Goal: Information Seeking & Learning: Find specific fact

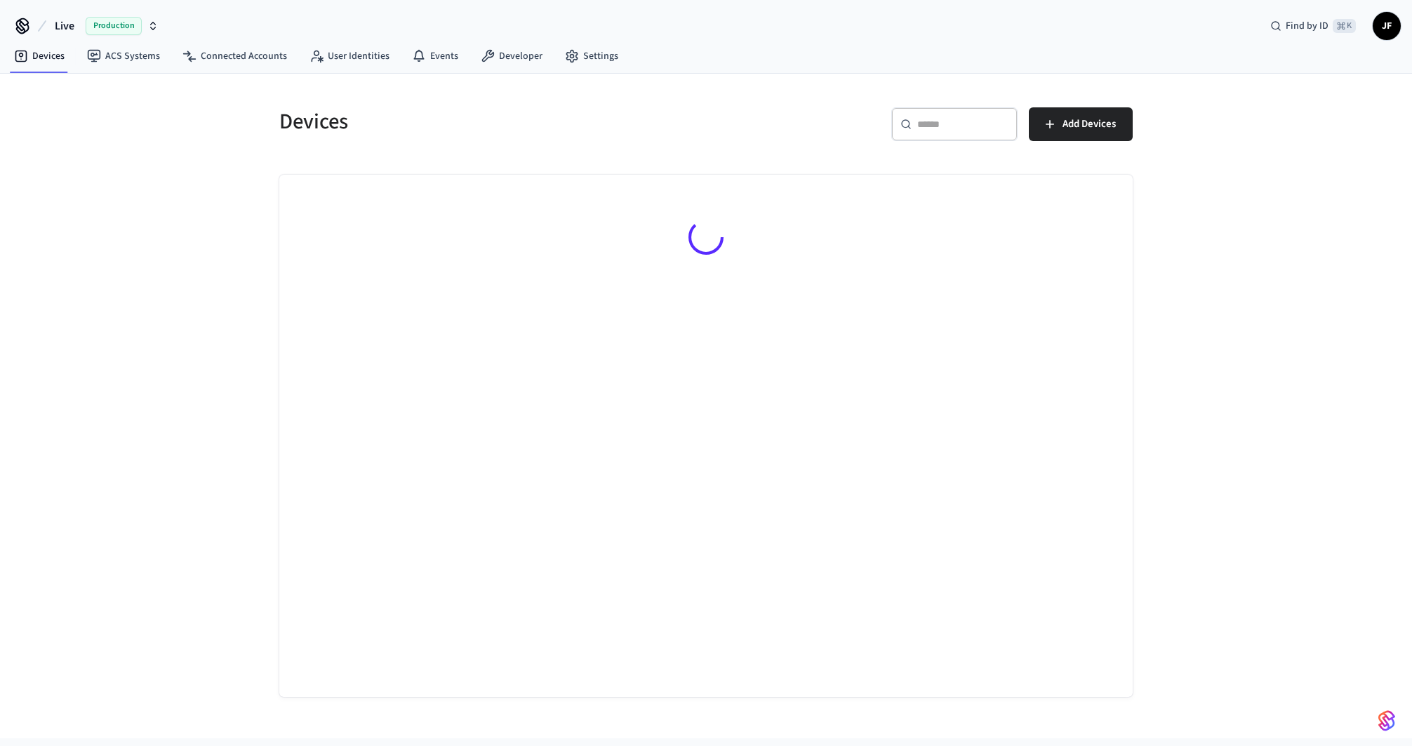
click at [81, 29] on button "Live Production" at bounding box center [107, 25] width 112 height 29
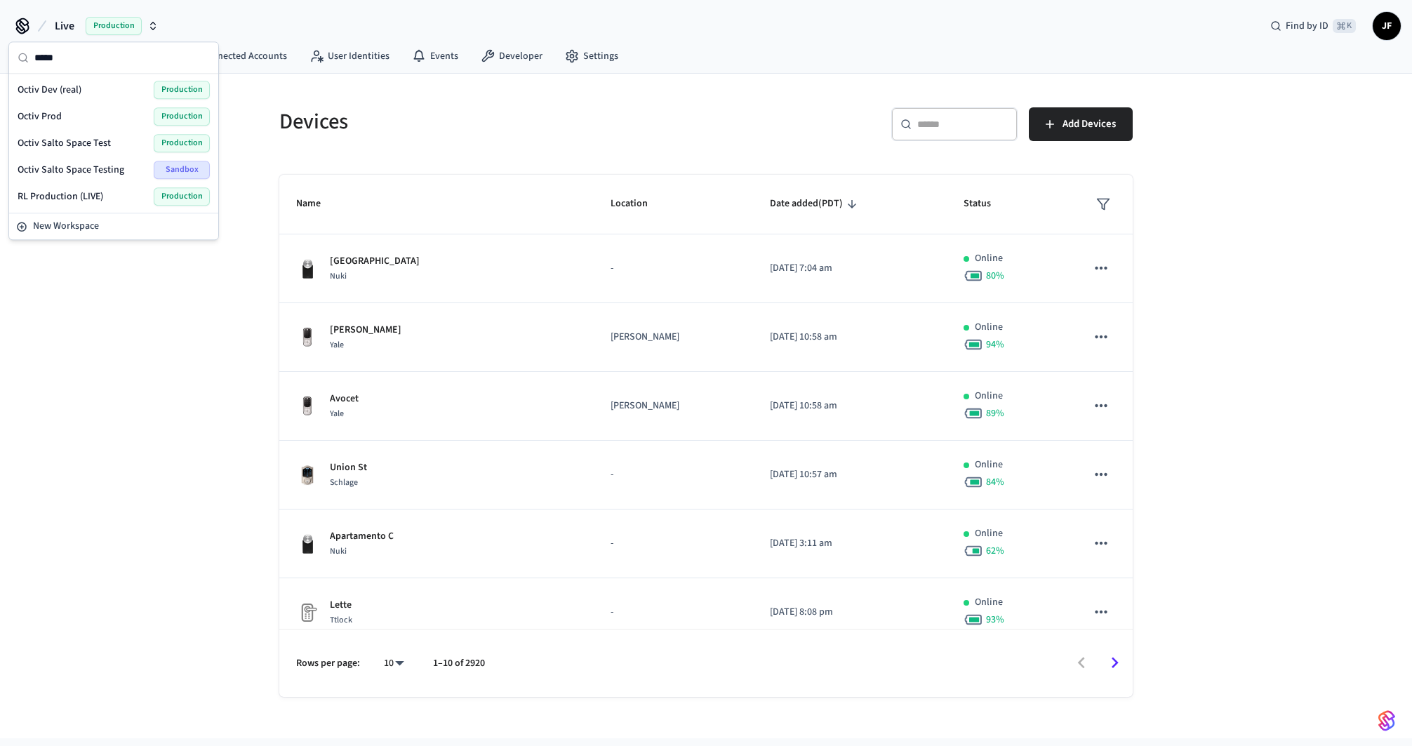
type input "*****"
click at [64, 114] on div "Octiv Prod Production" at bounding box center [114, 116] width 192 height 18
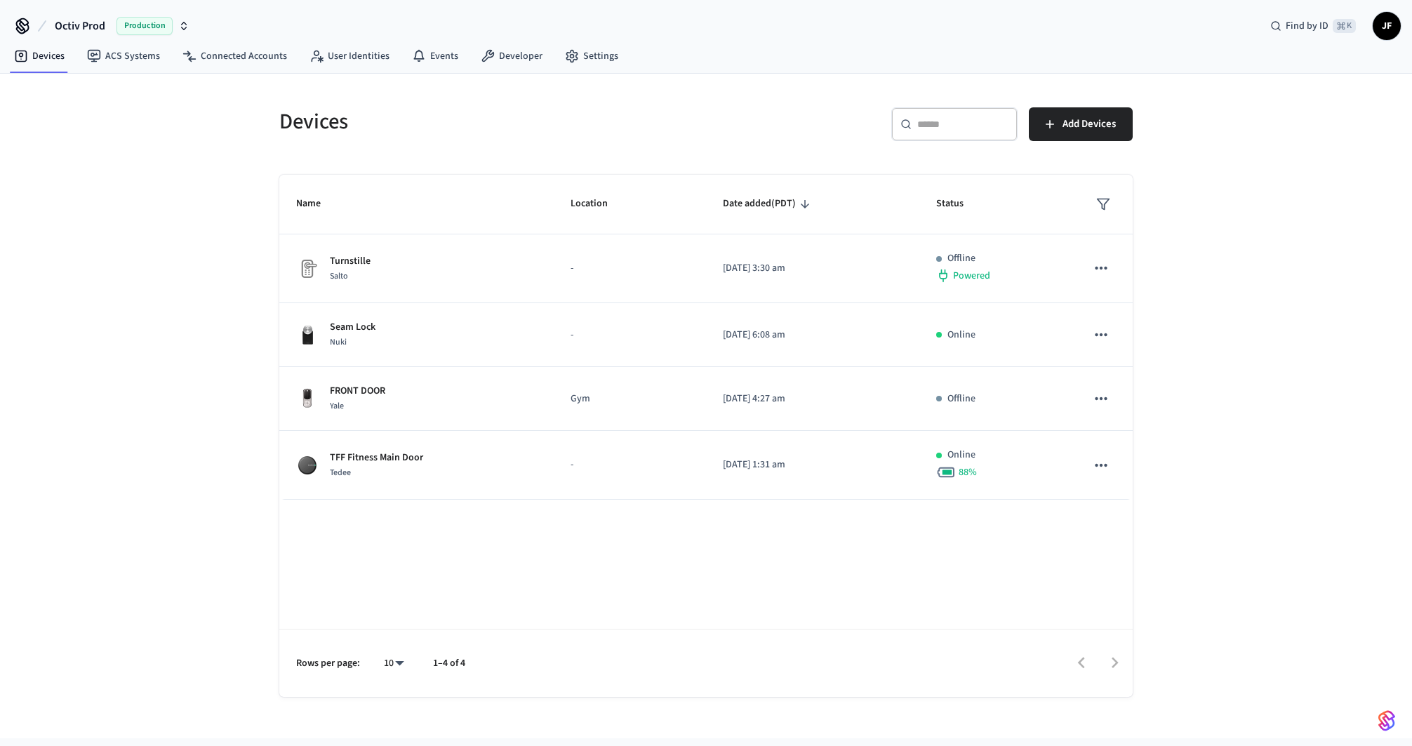
click at [239, 41] on nav "Devices ACS Systems Connected Accounts User Identities Events Developer Settings" at bounding box center [316, 57] width 627 height 32
click at [239, 60] on link "Connected Accounts" at bounding box center [234, 56] width 127 height 25
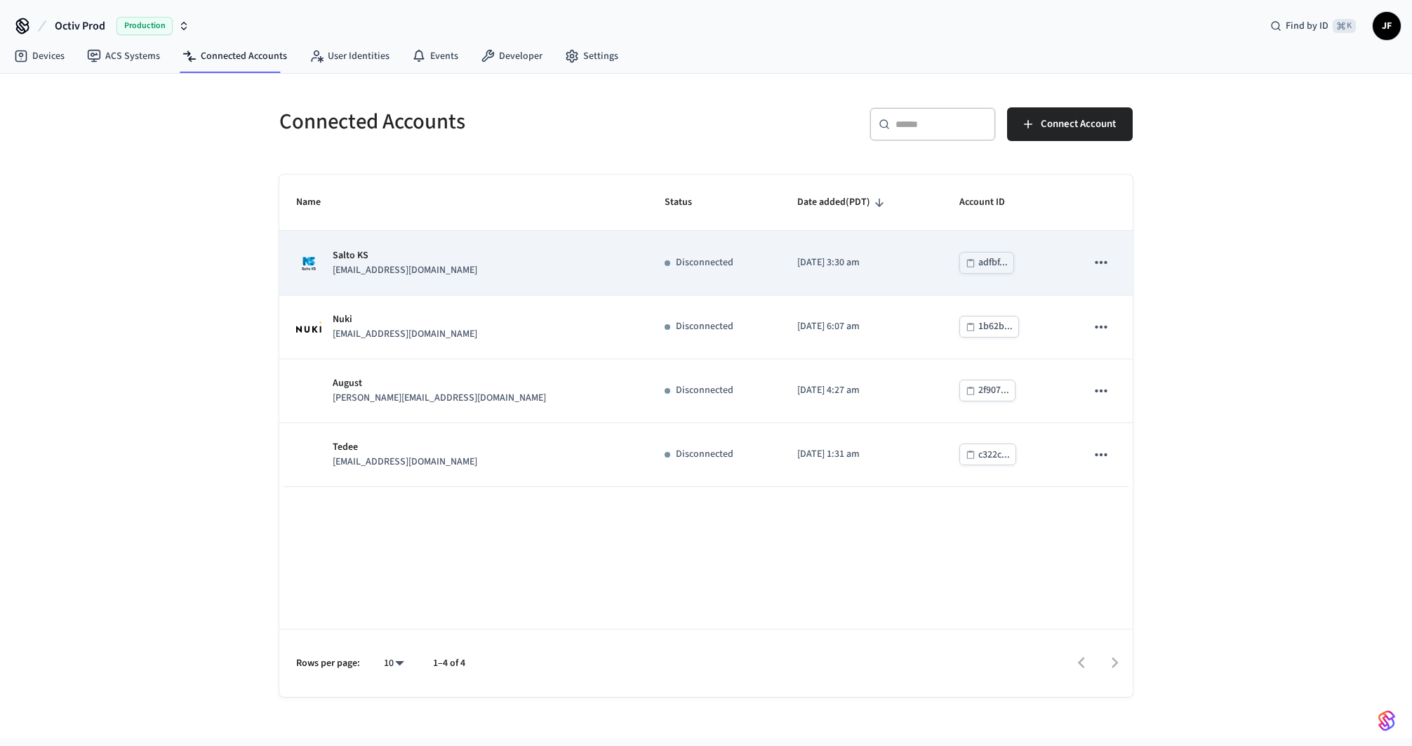
click at [472, 258] on div "Salto KS ivarhayward@gmail.com" at bounding box center [463, 263] width 335 height 29
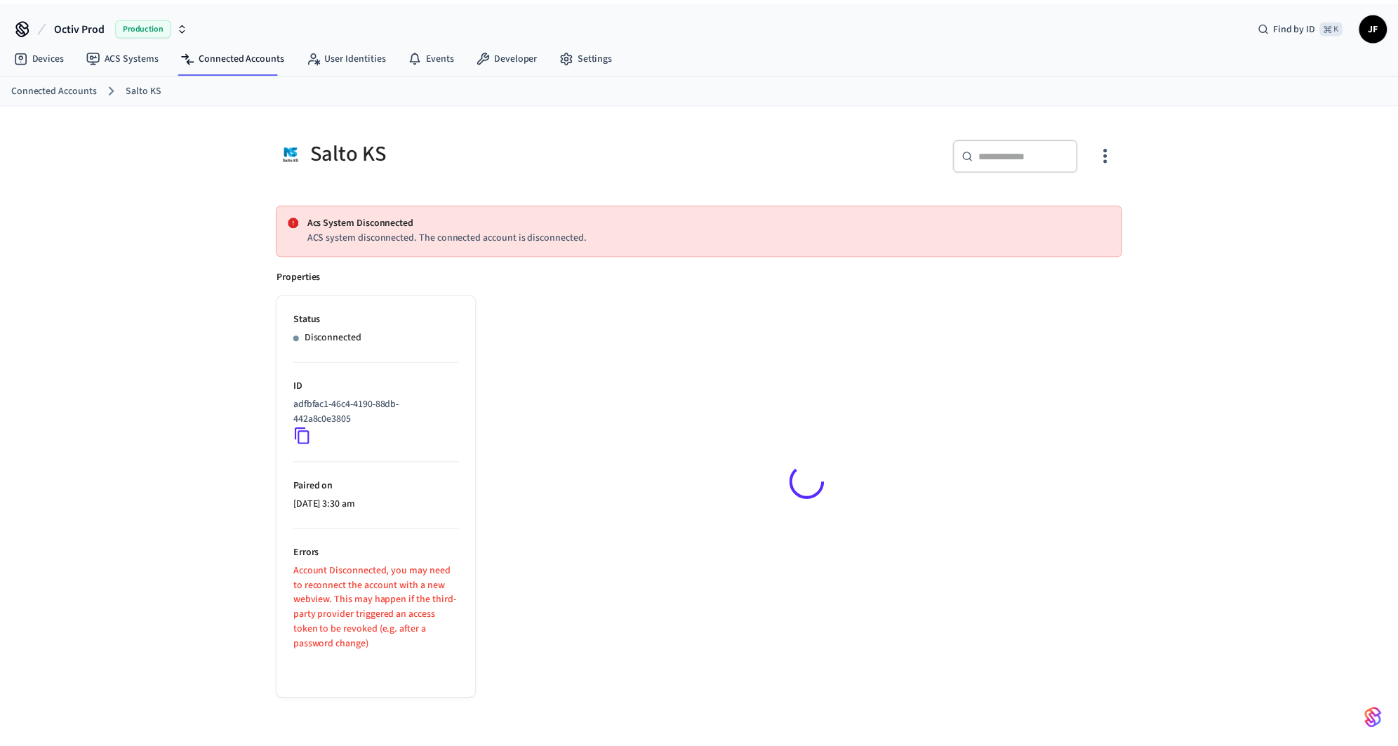
scroll to position [21, 0]
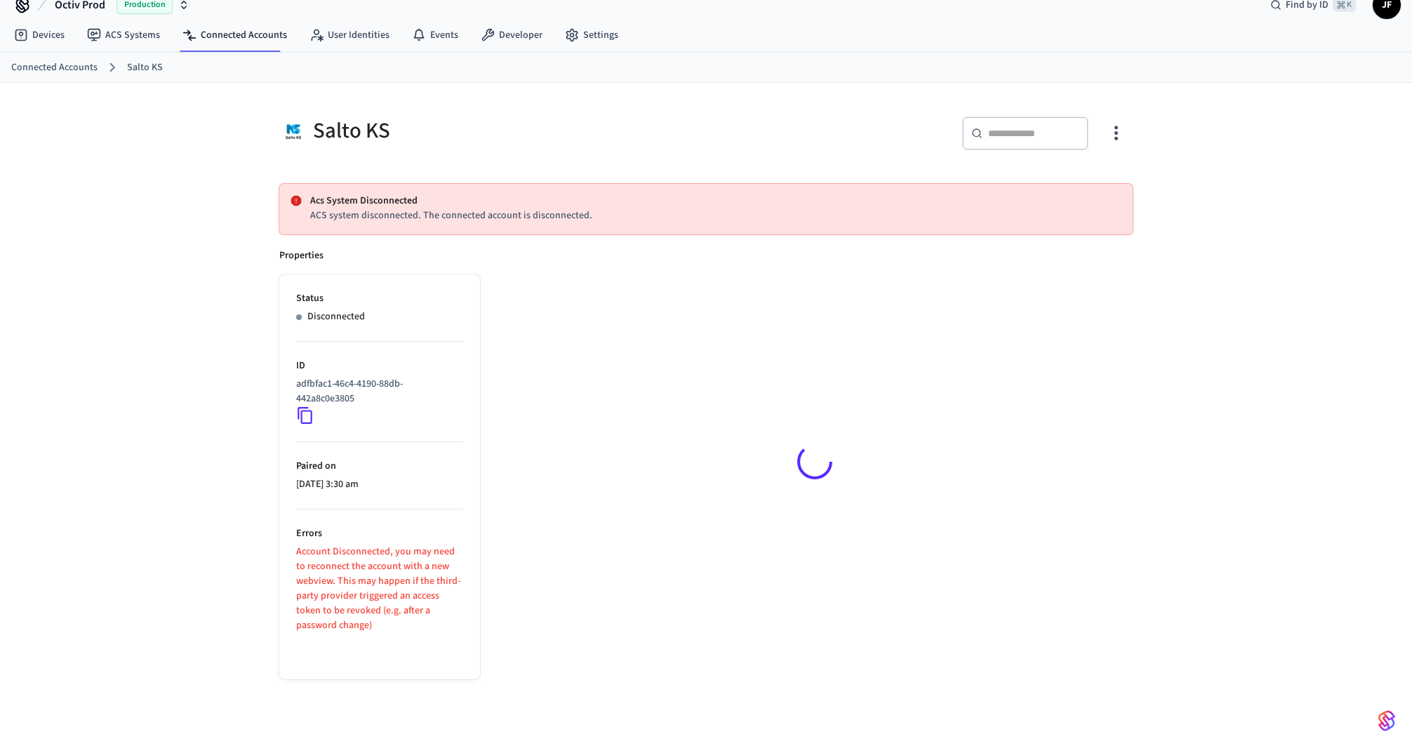
click at [1160, 357] on div "Salto KS ​ ​ Acs System Disconnected ACS system disconnected. The connected acc…" at bounding box center [706, 415] width 1412 height 665
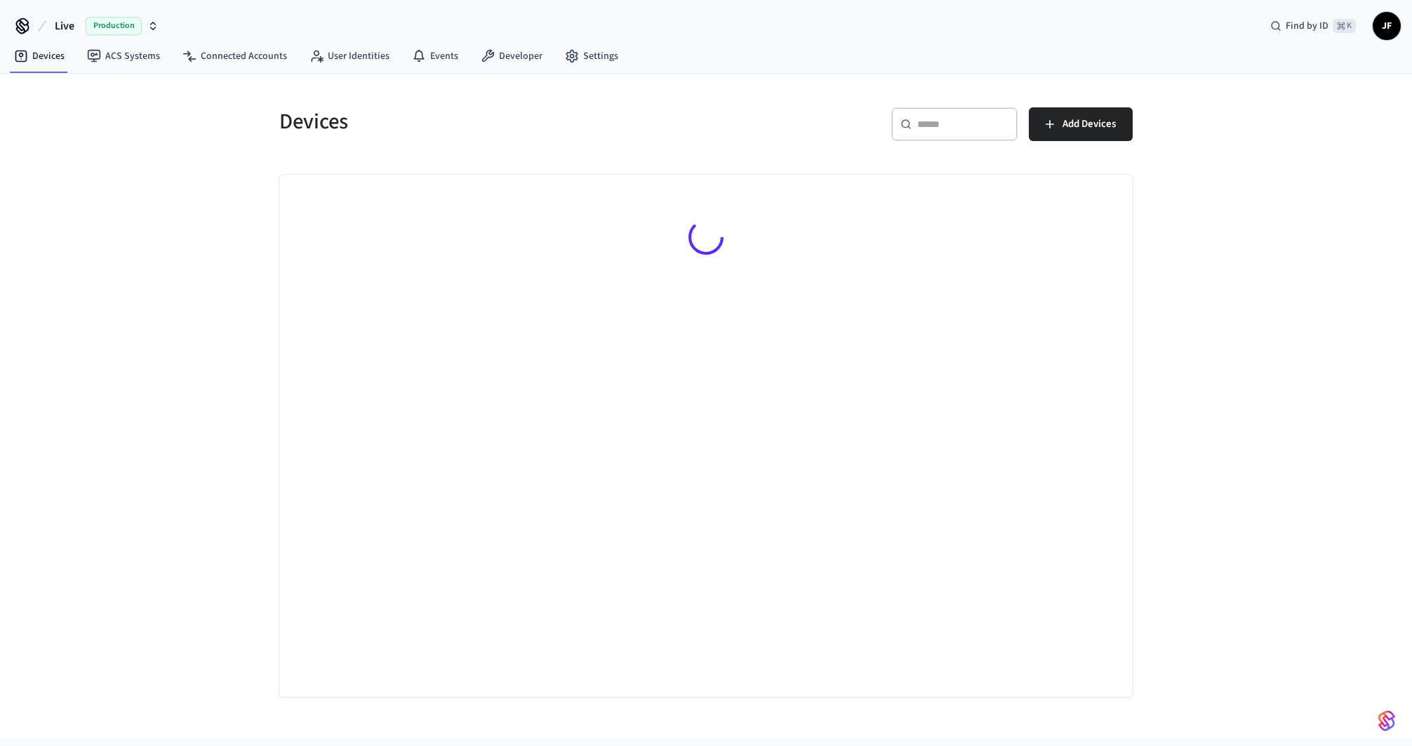
click at [69, 30] on span "Live" at bounding box center [65, 26] width 20 height 17
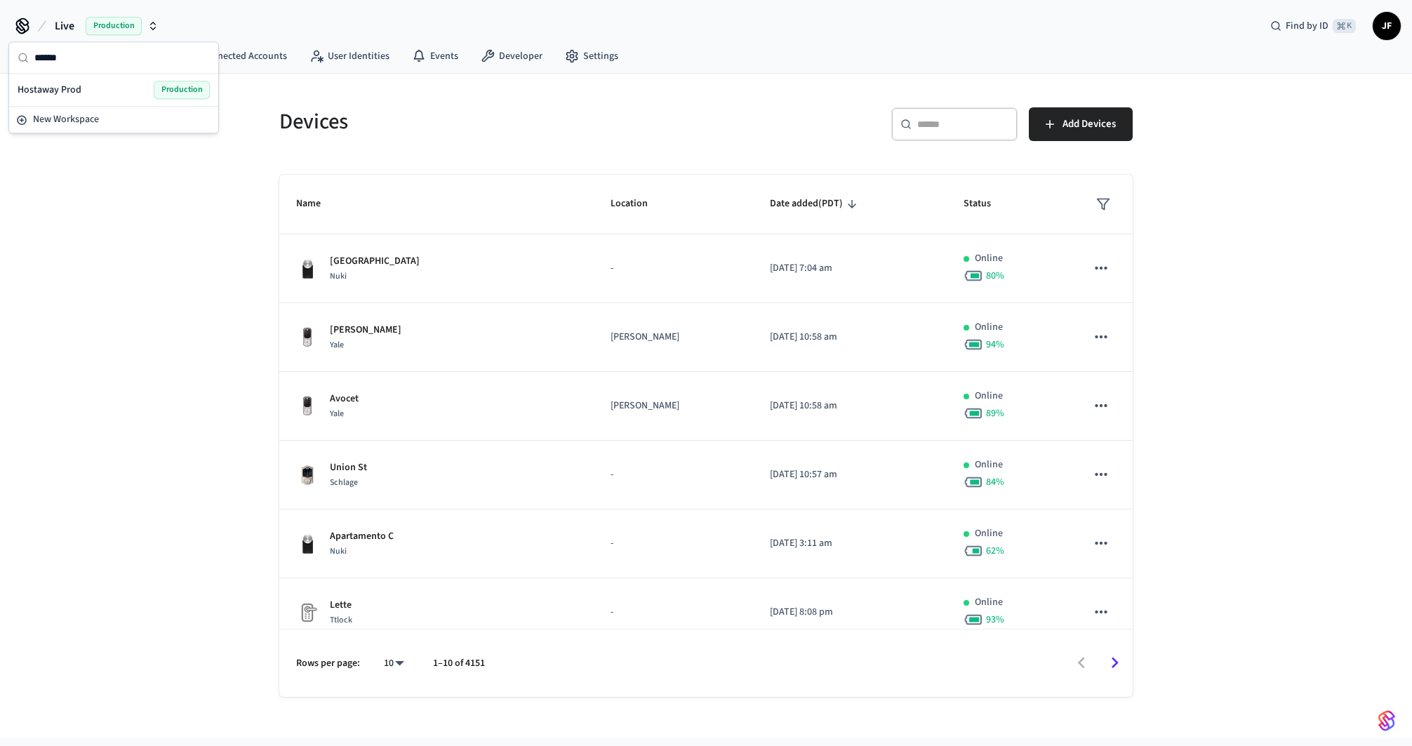
type input "******"
click at [90, 84] on div "Hostaway Prod Production" at bounding box center [114, 90] width 192 height 18
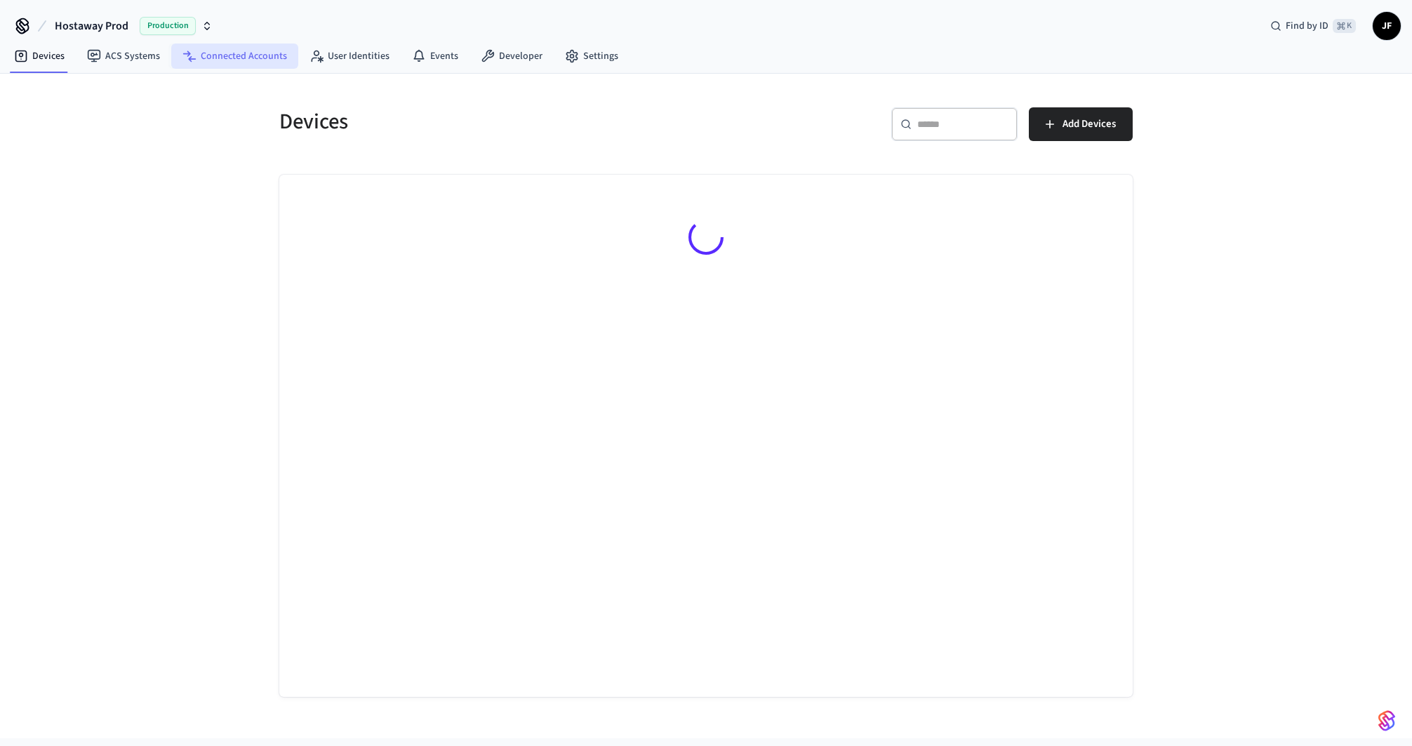
click at [249, 62] on link "Connected Accounts" at bounding box center [234, 56] width 127 height 25
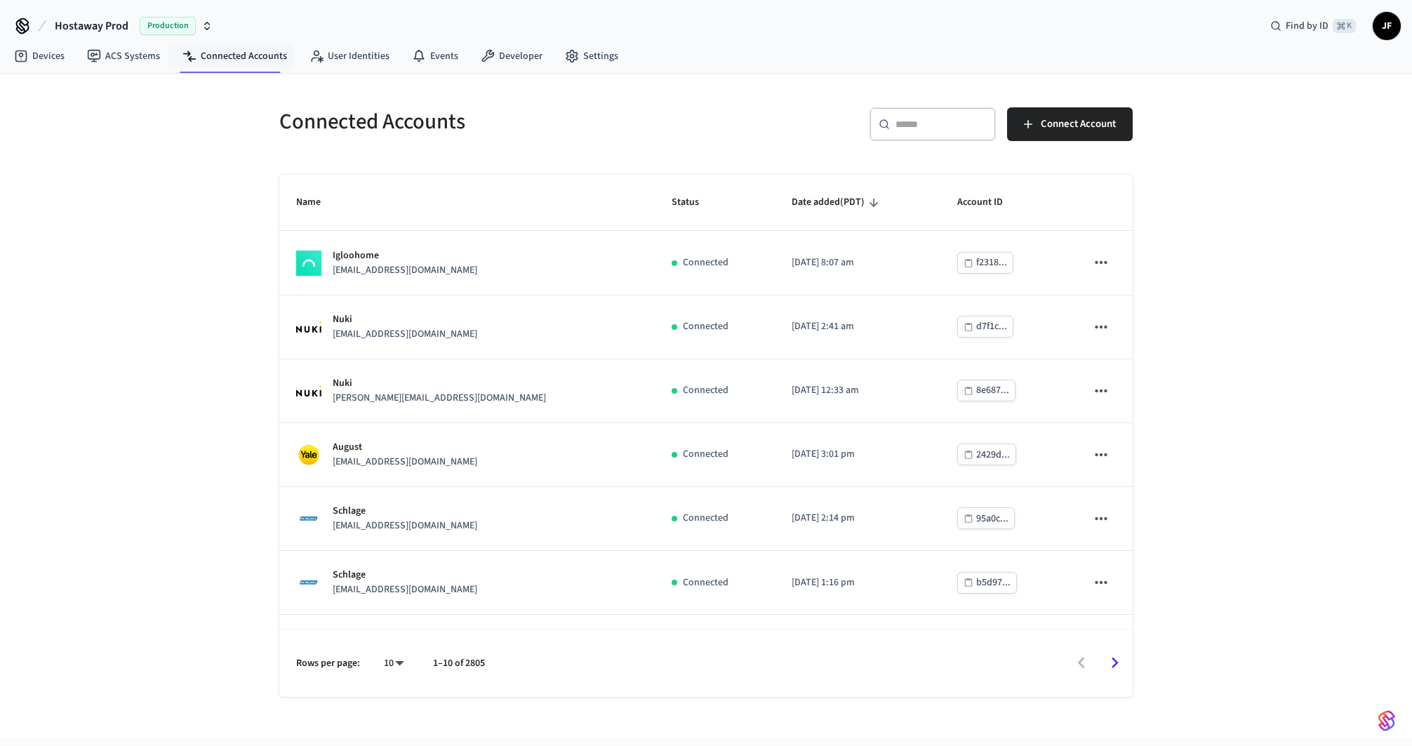
click at [931, 135] on div "​ ​" at bounding box center [933, 124] width 126 height 34
paste input "**********"
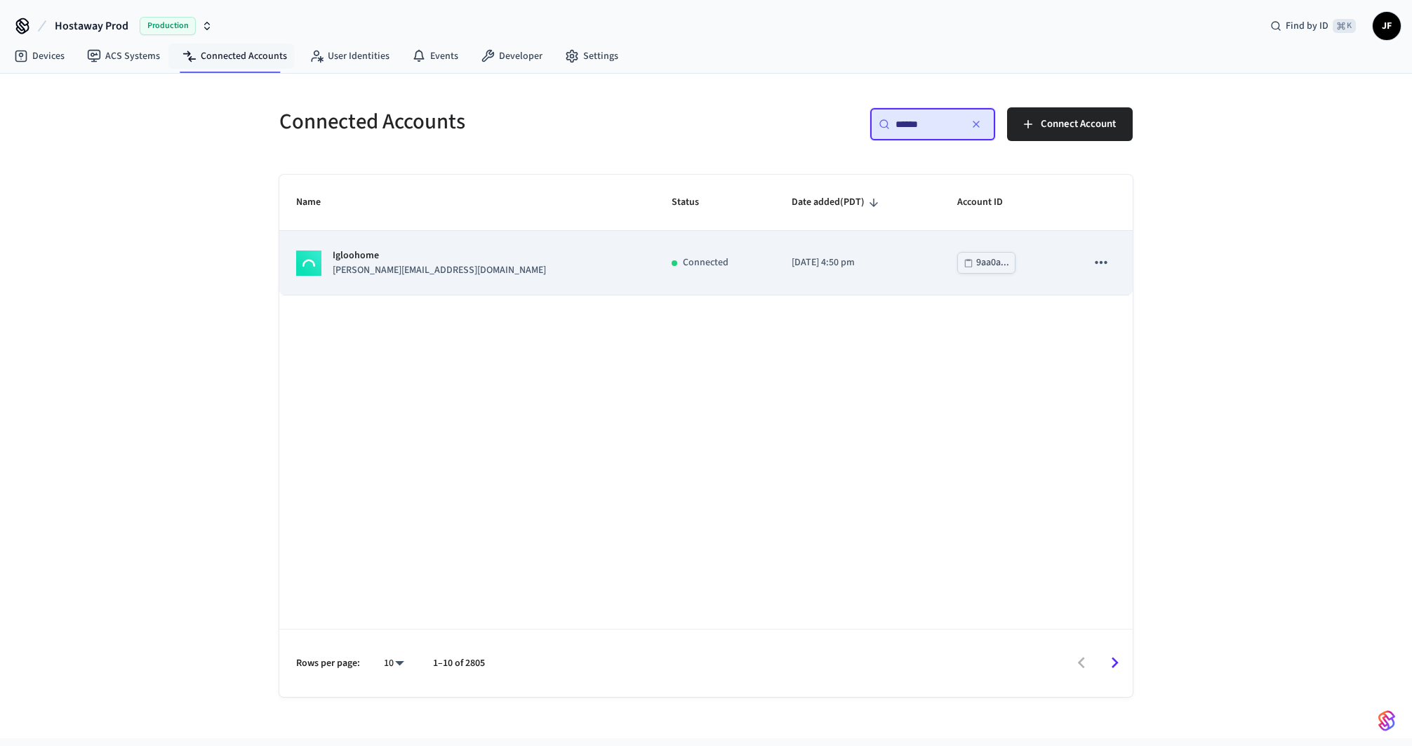
type input "******"
click at [378, 267] on p "[PERSON_NAME][EMAIL_ADDRESS][DOMAIN_NAME]" at bounding box center [439, 270] width 213 height 15
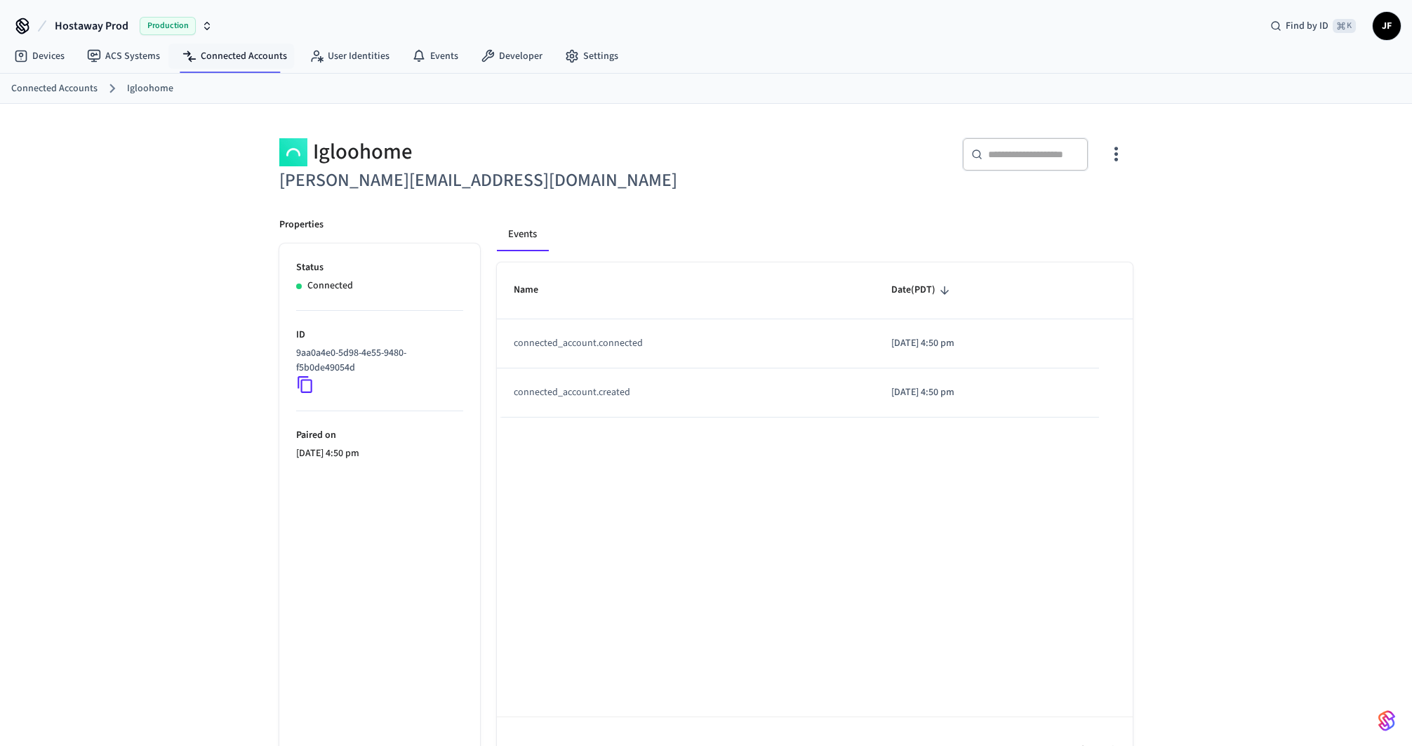
click at [696, 161] on div "Igloohome" at bounding box center [488, 152] width 418 height 29
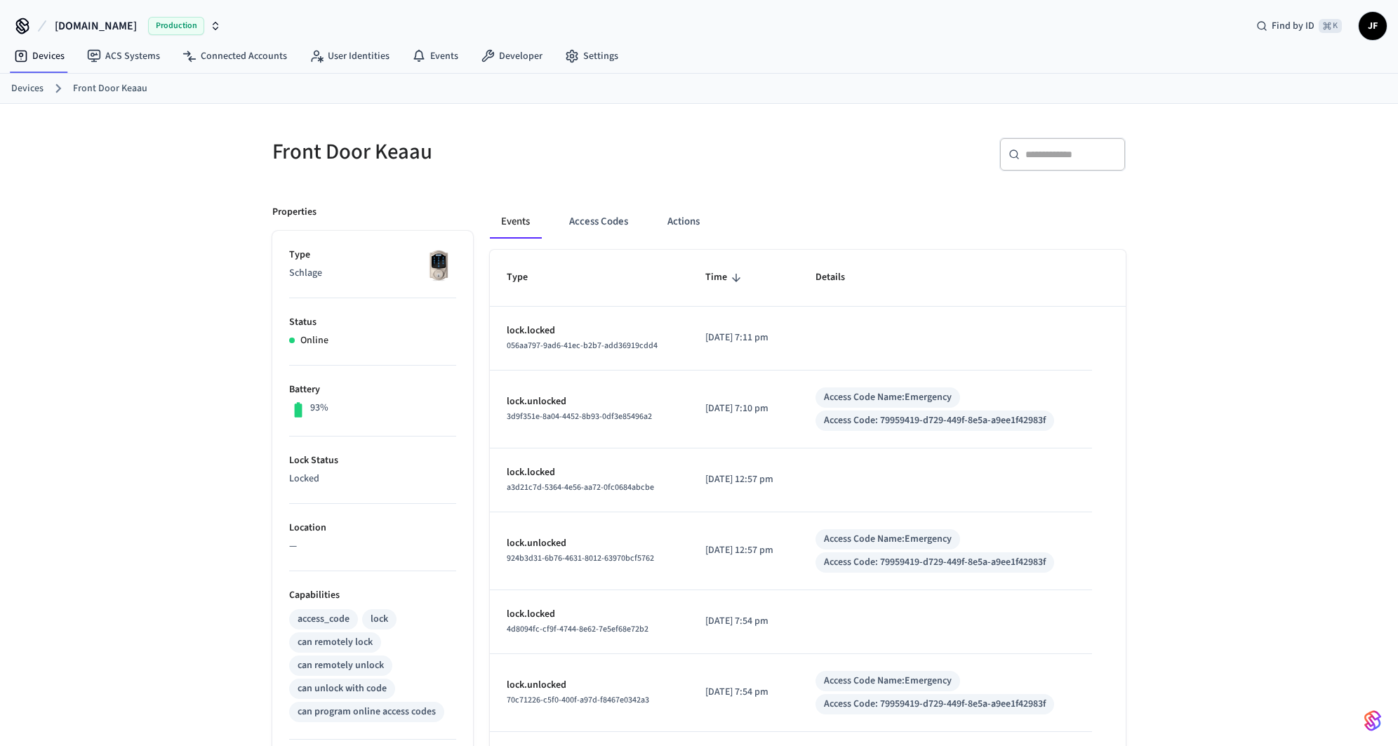
click at [674, 160] on h5 "Front Door Keaau" at bounding box center [481, 152] width 418 height 29
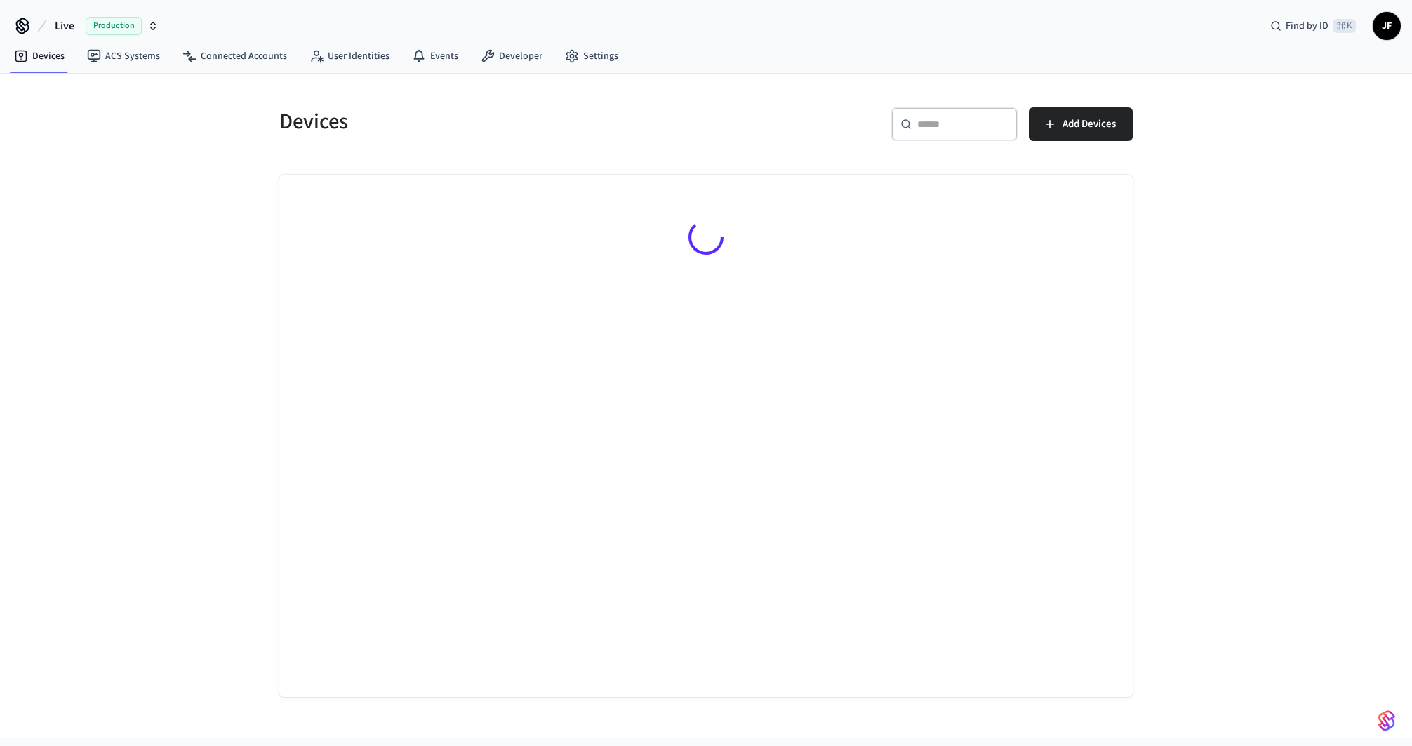
click at [65, 23] on span "Live" at bounding box center [65, 26] width 20 height 17
type input "*****"
click at [78, 91] on span "[PERSON_NAME] Production" at bounding box center [77, 90] width 119 height 14
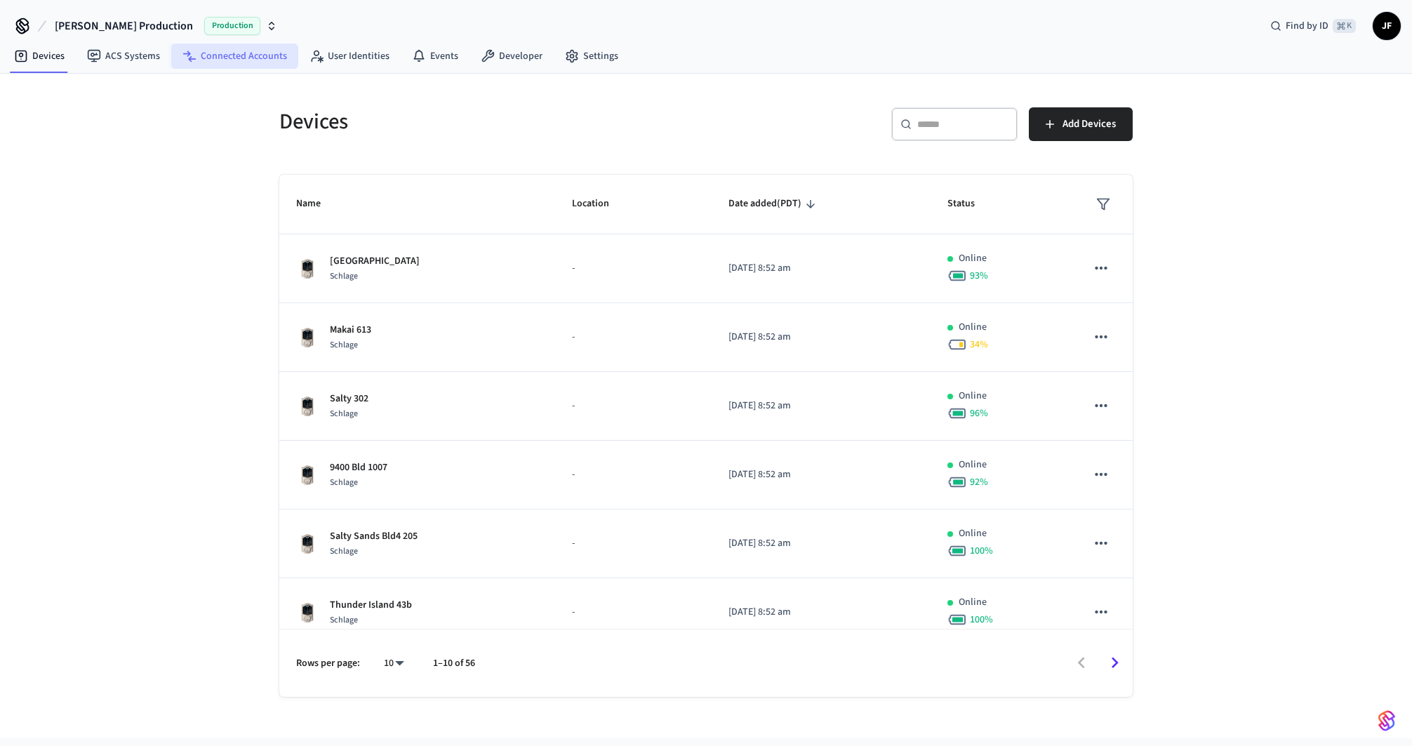
click at [231, 54] on link "Connected Accounts" at bounding box center [234, 56] width 127 height 25
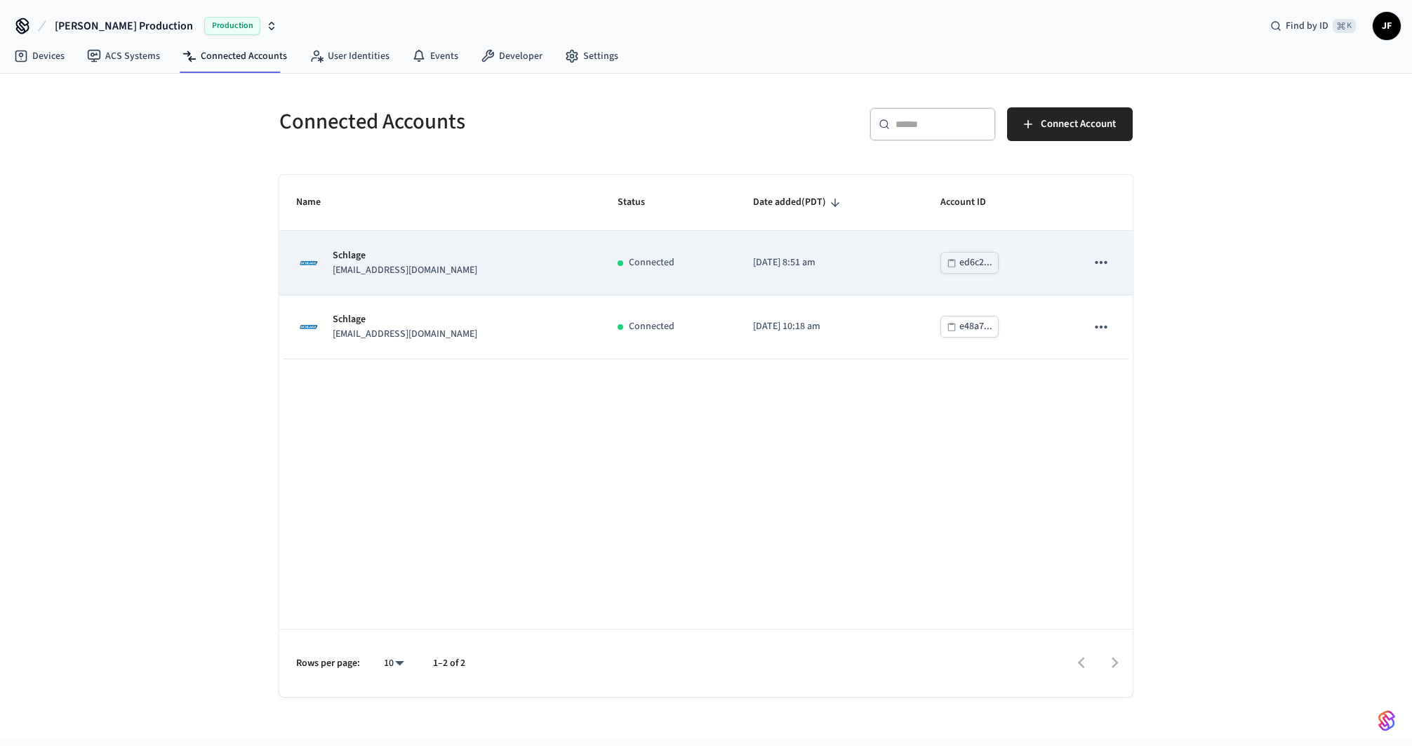
click at [489, 280] on td "Schlage meringoff@mac.com" at bounding box center [440, 263] width 322 height 64
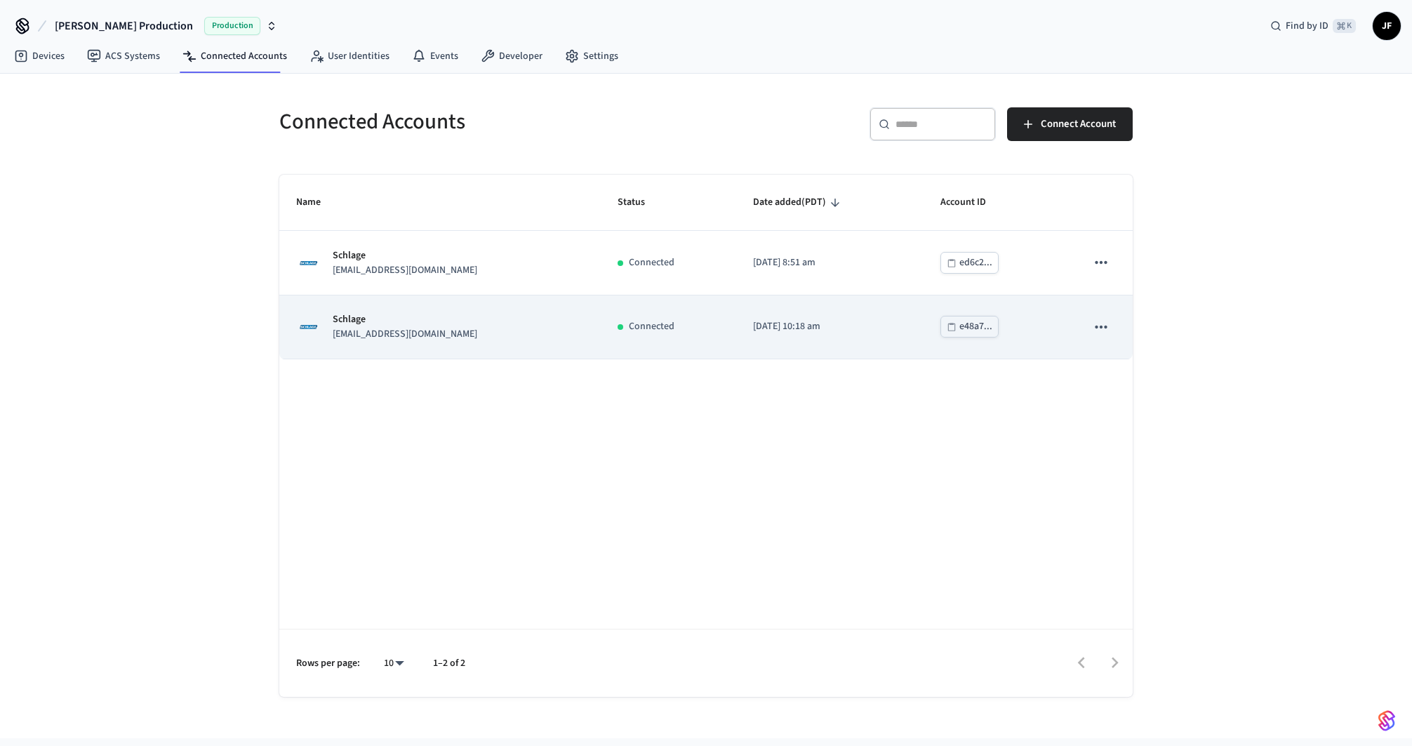
click at [447, 335] on div "Schlage moikkagroup@gmail.com" at bounding box center [440, 326] width 288 height 29
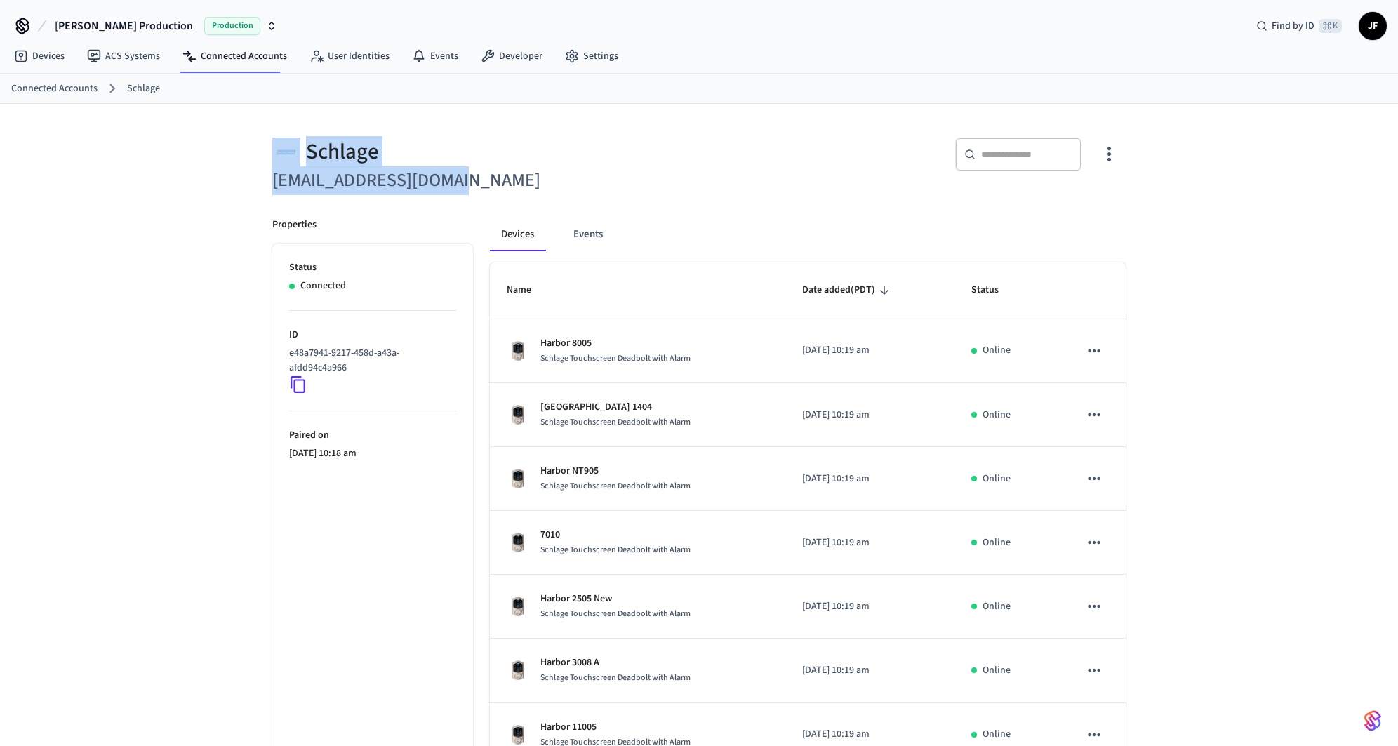
drag, startPoint x: 289, startPoint y: 185, endPoint x: 132, endPoint y: 160, distance: 158.6
click at [132, 160] on div "Schlage moikkagroup@gmail.com ​ ​ Properties Status Connected ID e48a7941-9217-…" at bounding box center [699, 565] width 1398 height 923
click at [800, 130] on div "​ ​" at bounding box center [908, 158] width 435 height 74
click at [50, 95] on ol "Connected Accounts Schlage" at bounding box center [704, 88] width 1387 height 18
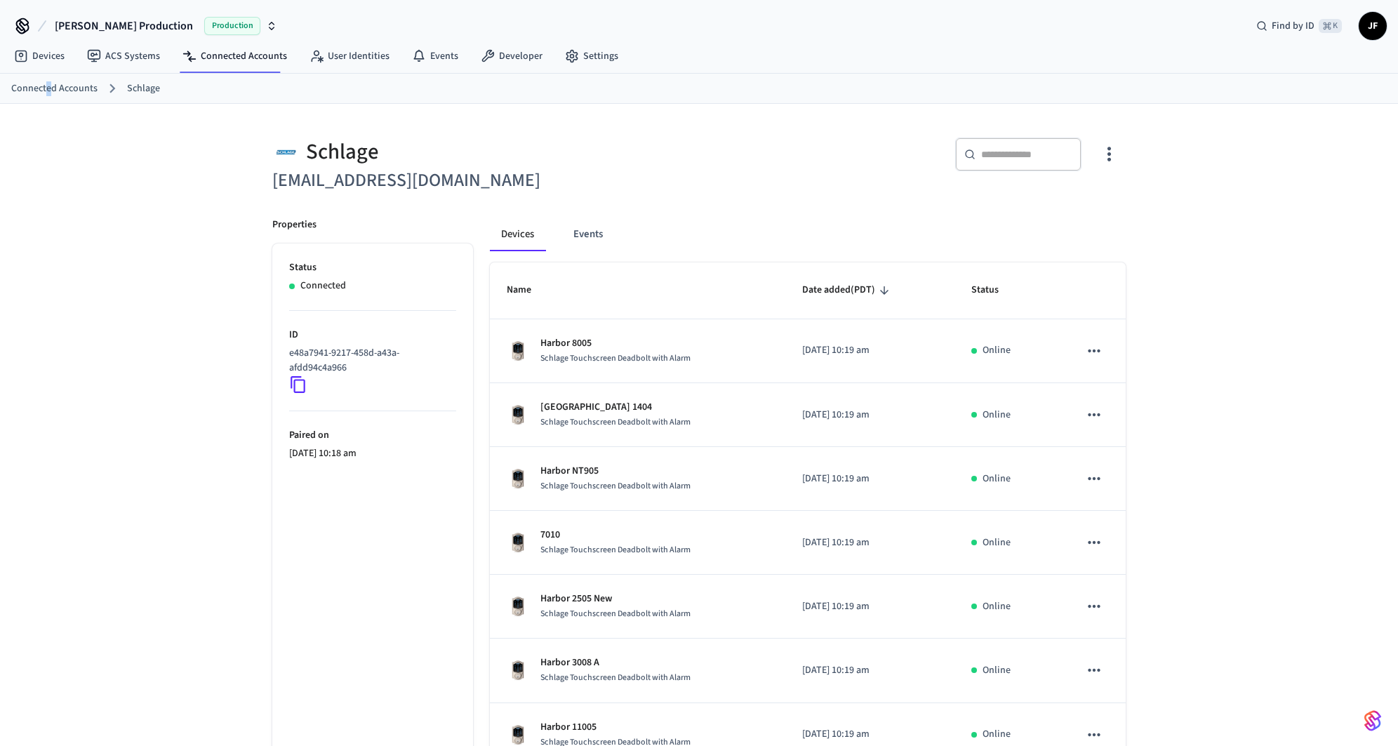
click at [47, 90] on link "Connected Accounts" at bounding box center [54, 88] width 86 height 15
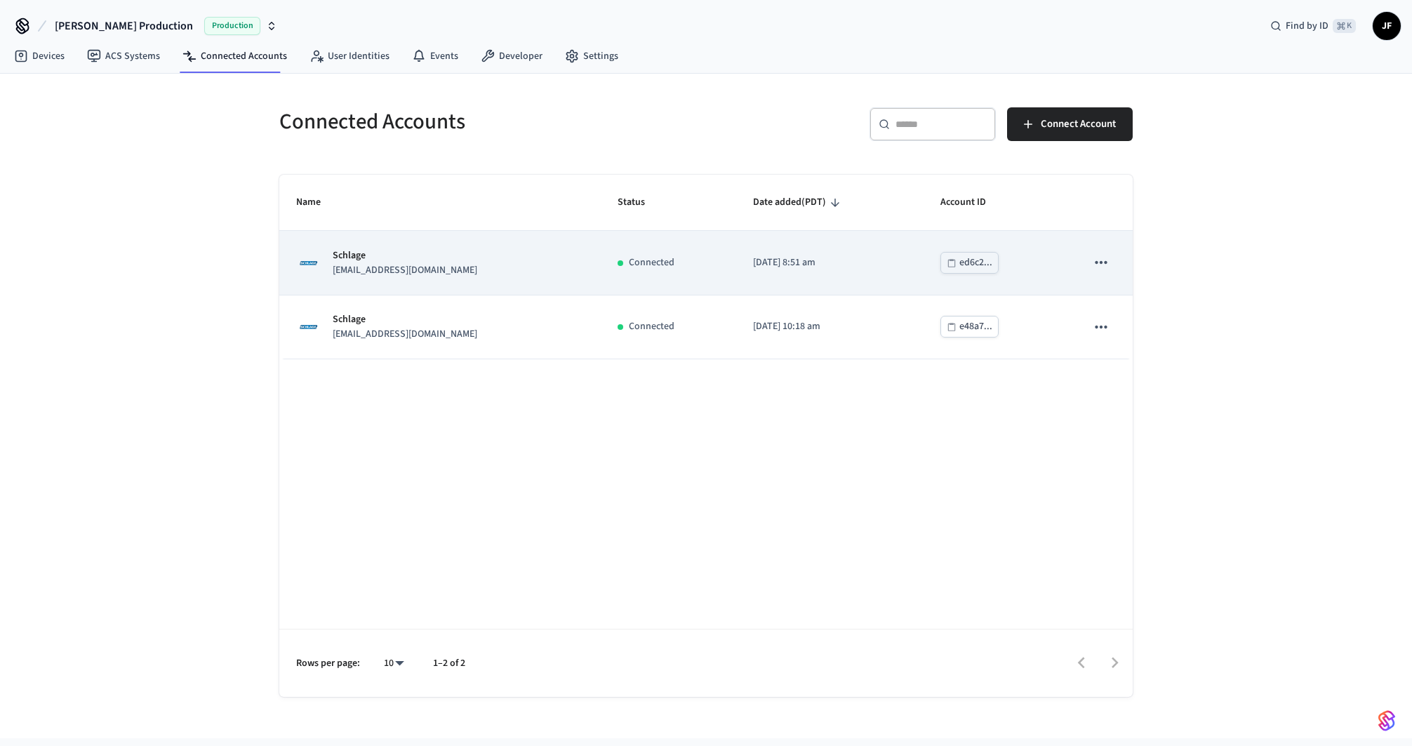
click at [442, 274] on div "Schlage meringoff@mac.com" at bounding box center [440, 263] width 288 height 29
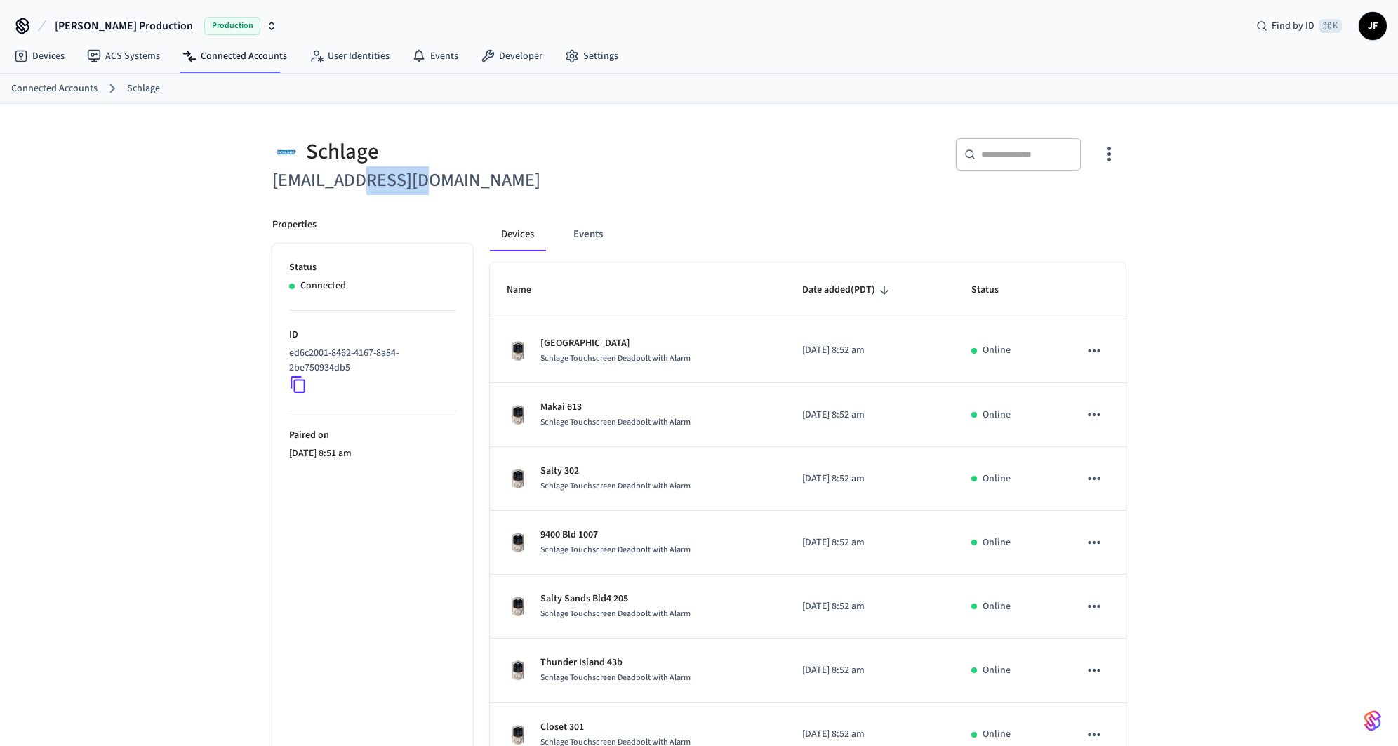
drag, startPoint x: 439, startPoint y: 180, endPoint x: 369, endPoint y: 185, distance: 71.0
click at [369, 185] on h6 "meringoff@mac.com" at bounding box center [481, 180] width 418 height 29
copy h6 "mac.com"
click at [652, 191] on h6 "meringoff@mac.com" at bounding box center [481, 180] width 418 height 29
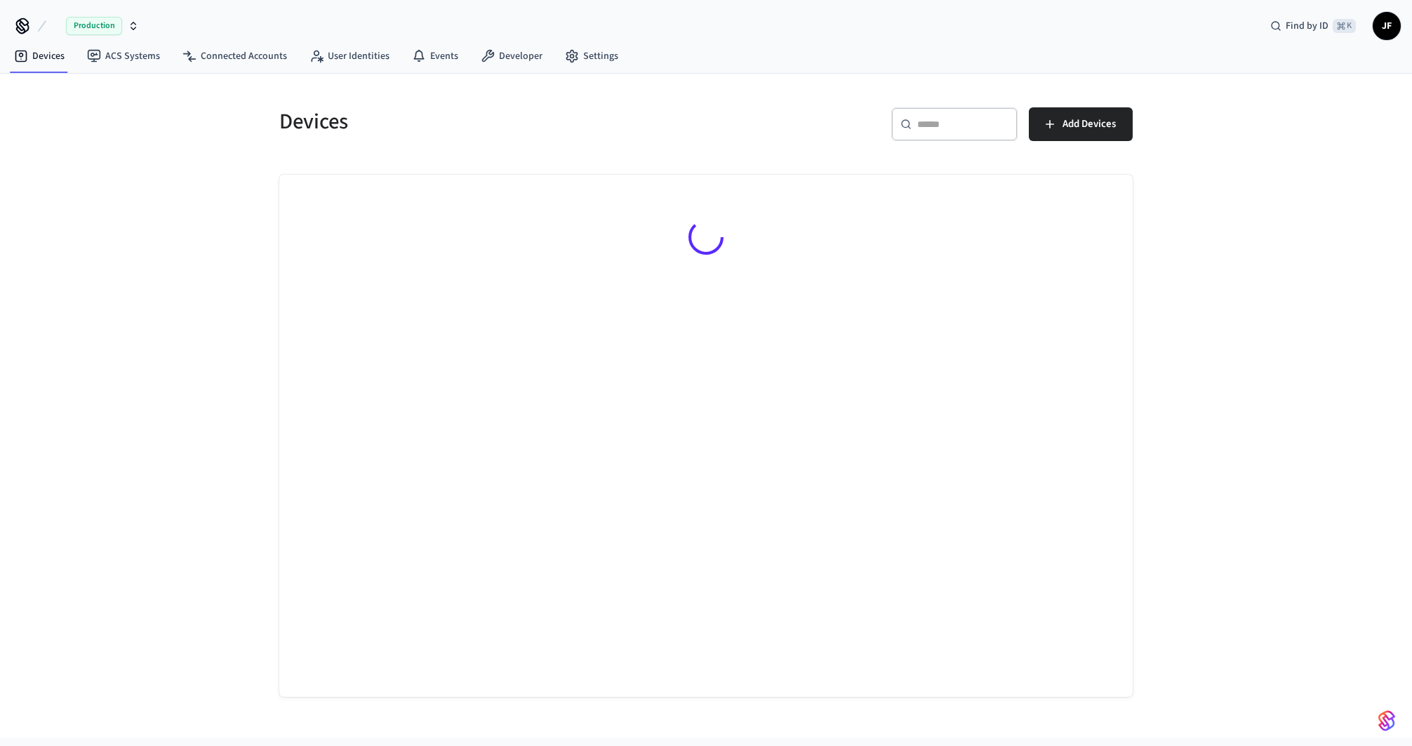
click at [67, 20] on span "Production" at bounding box center [94, 26] width 56 height 18
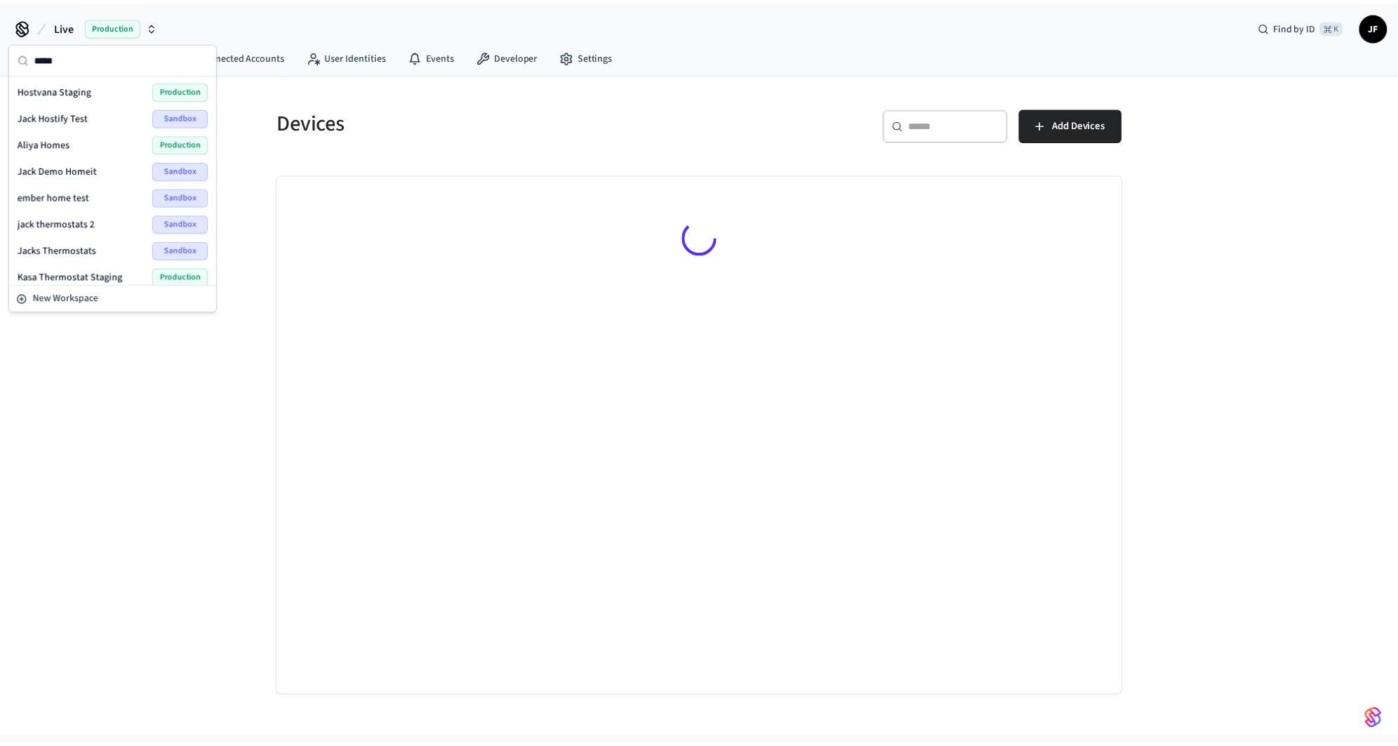
scroll to position [55, 0]
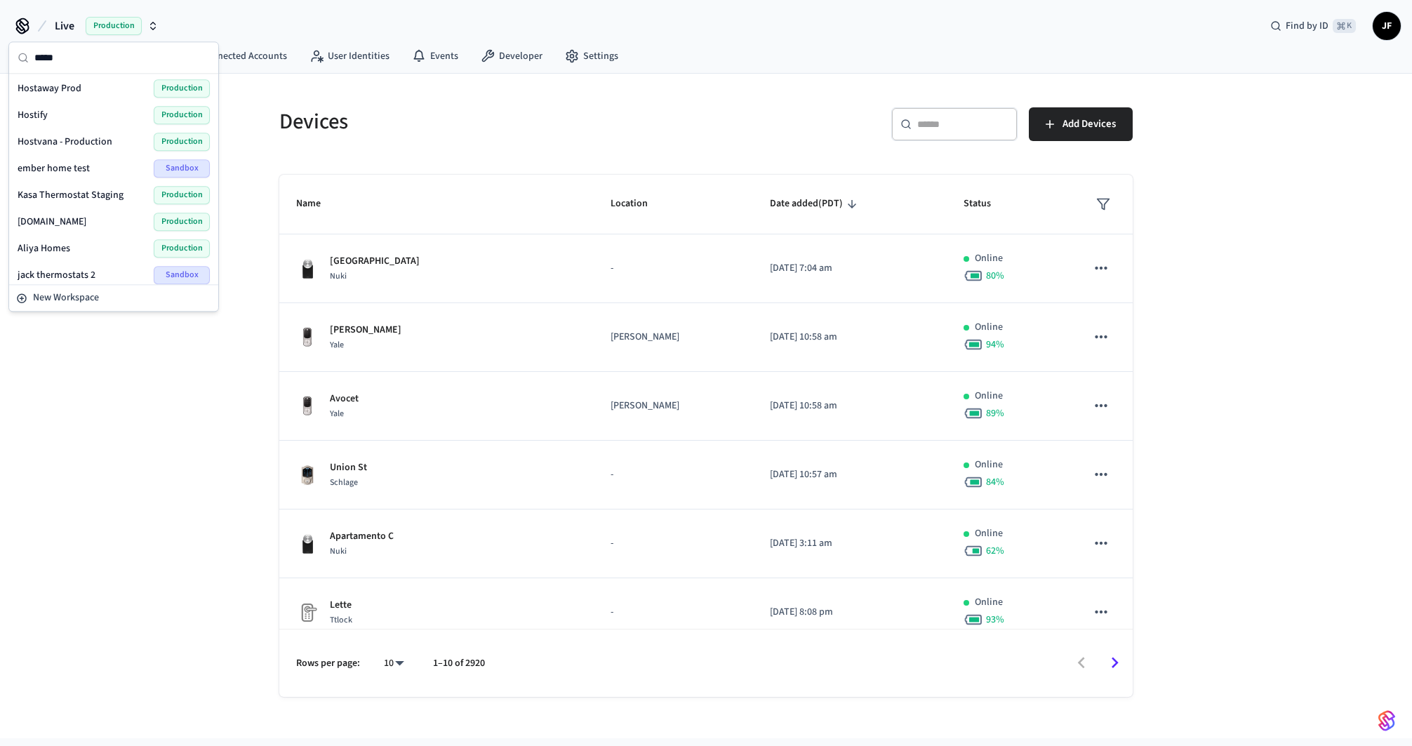
type input "*****"
click at [93, 82] on div "Hostaway Prod Production" at bounding box center [114, 88] width 192 height 18
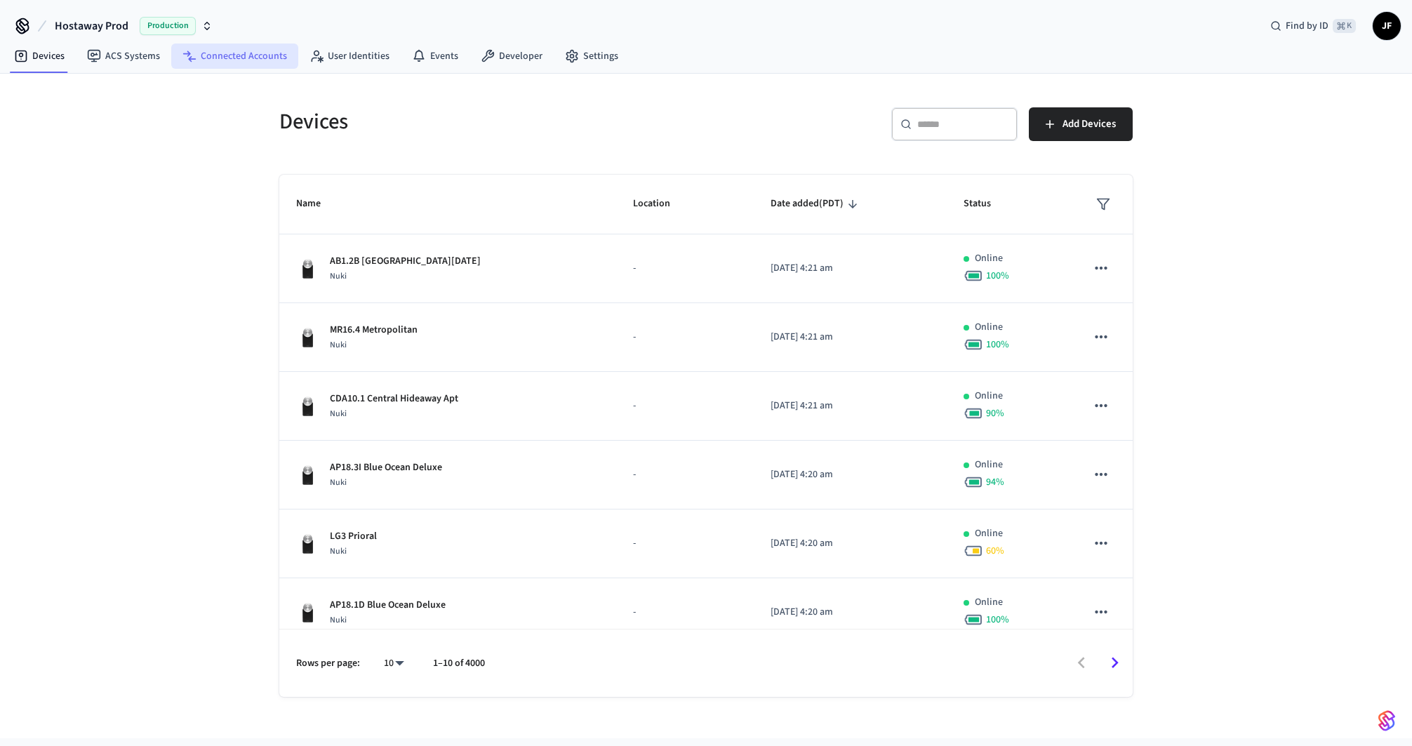
click at [197, 65] on link "Connected Accounts" at bounding box center [234, 56] width 127 height 25
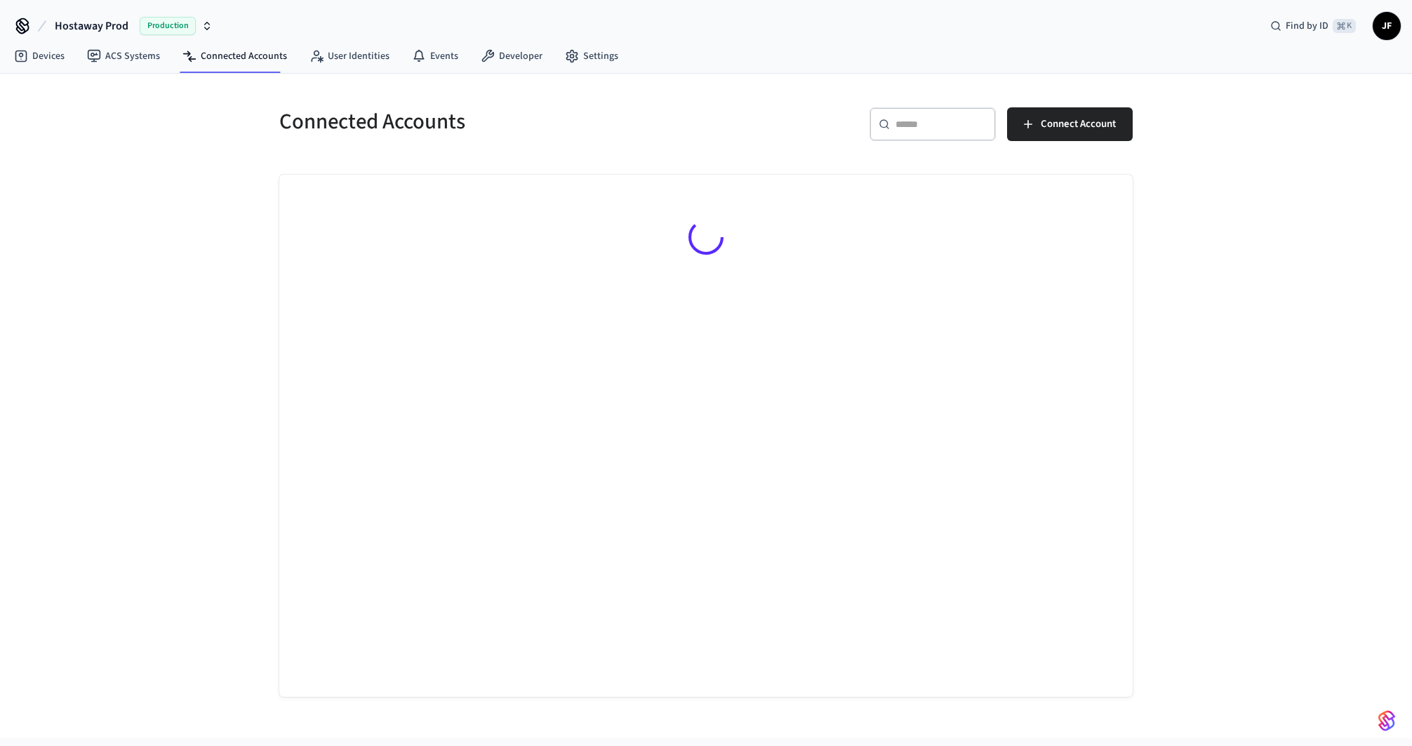
click at [950, 119] on input "text" at bounding box center [941, 124] width 91 height 14
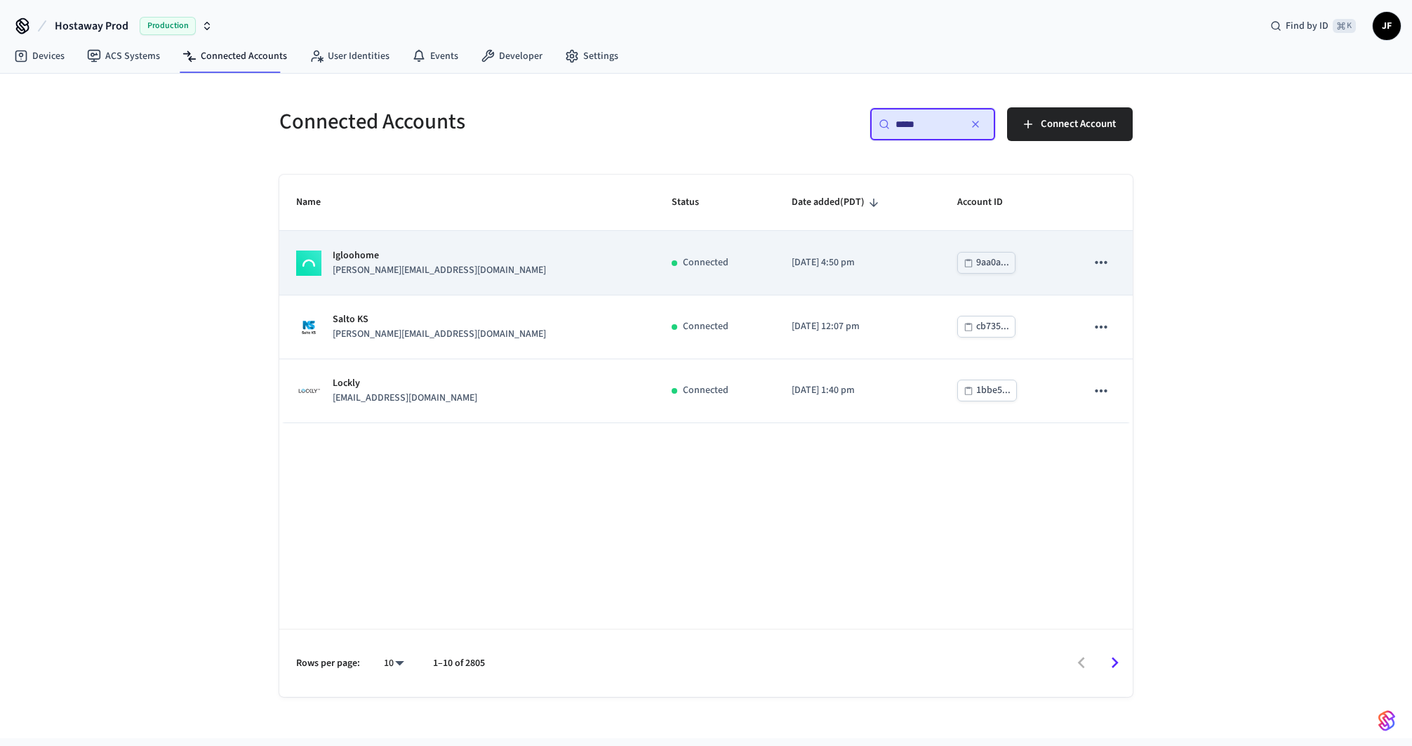
type input "*****"
click at [432, 268] on div "Igloohome [PERSON_NAME][EMAIL_ADDRESS][DOMAIN_NAME]" at bounding box center [467, 263] width 342 height 29
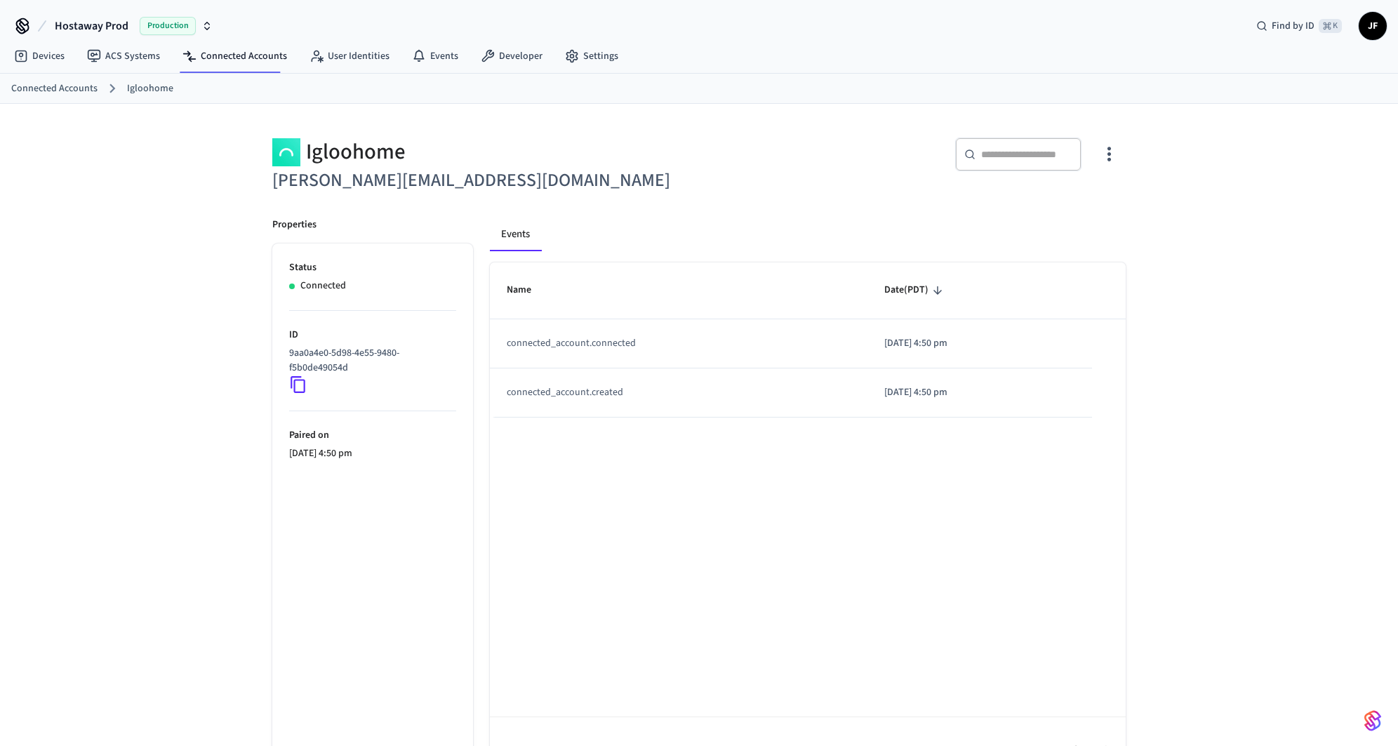
click at [795, 117] on div "Igloohome [PERSON_NAME][EMAIL_ADDRESS][DOMAIN_NAME] ​ ​ Properties Status Conne…" at bounding box center [699, 444] width 899 height 681
click at [845, 175] on div "​ ​" at bounding box center [917, 160] width 418 height 45
